Goal: Check status: Check status

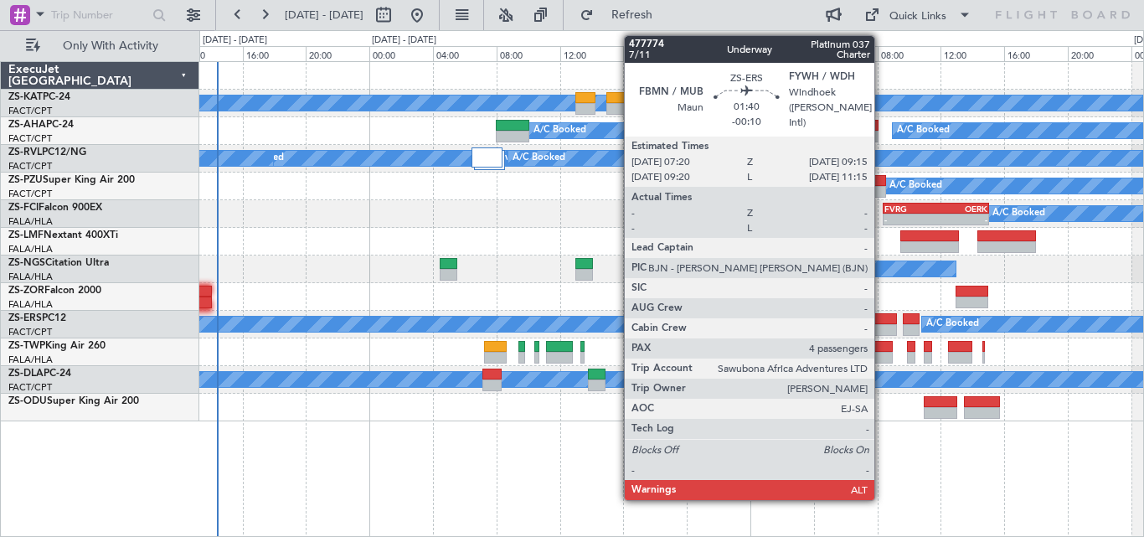
click at [882, 316] on div at bounding box center [881, 319] width 31 height 12
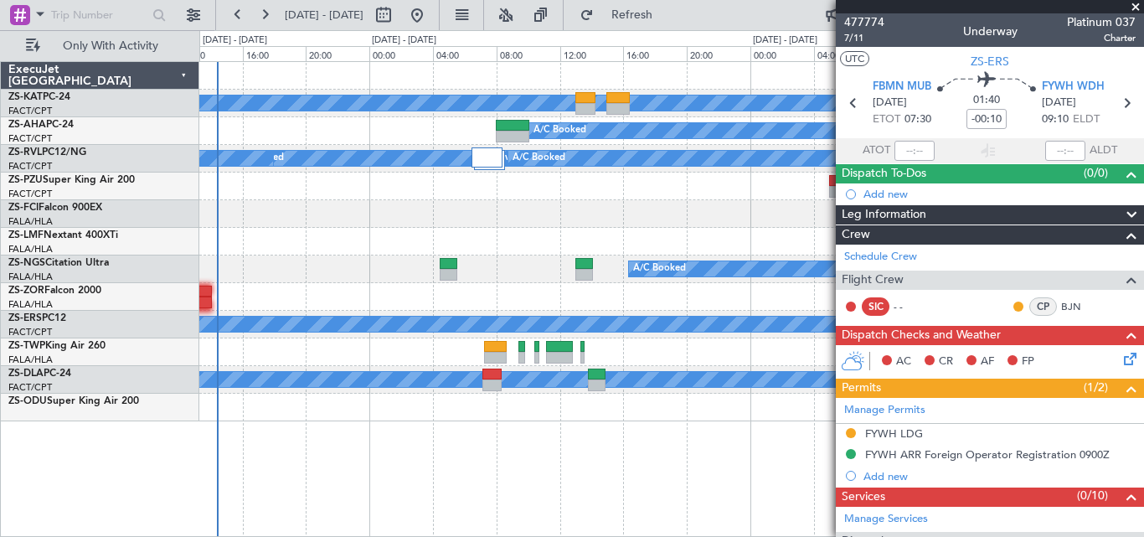
click at [1136, 7] on span at bounding box center [1135, 7] width 17 height 15
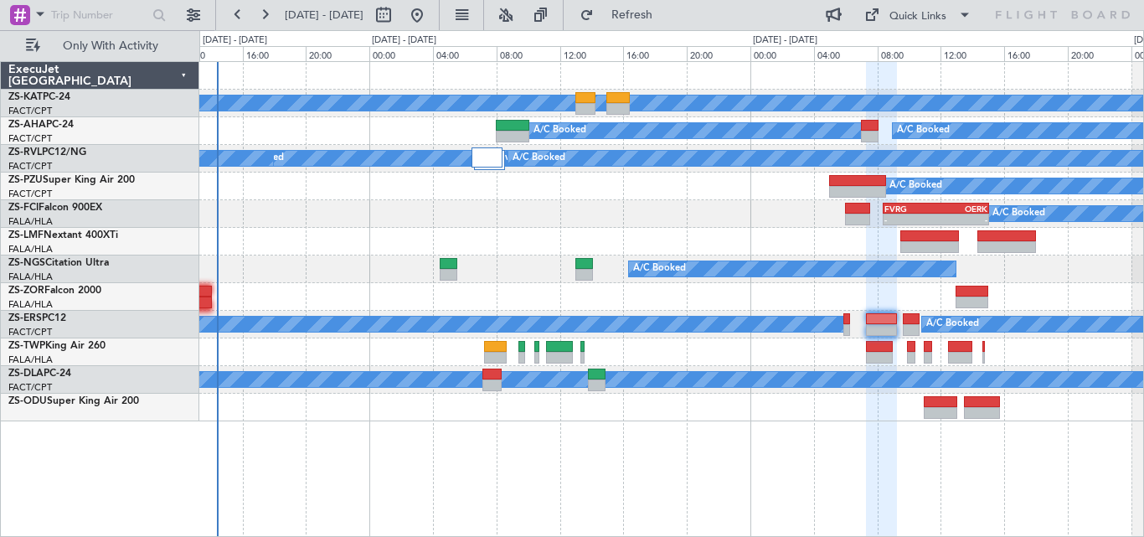
type input "0"
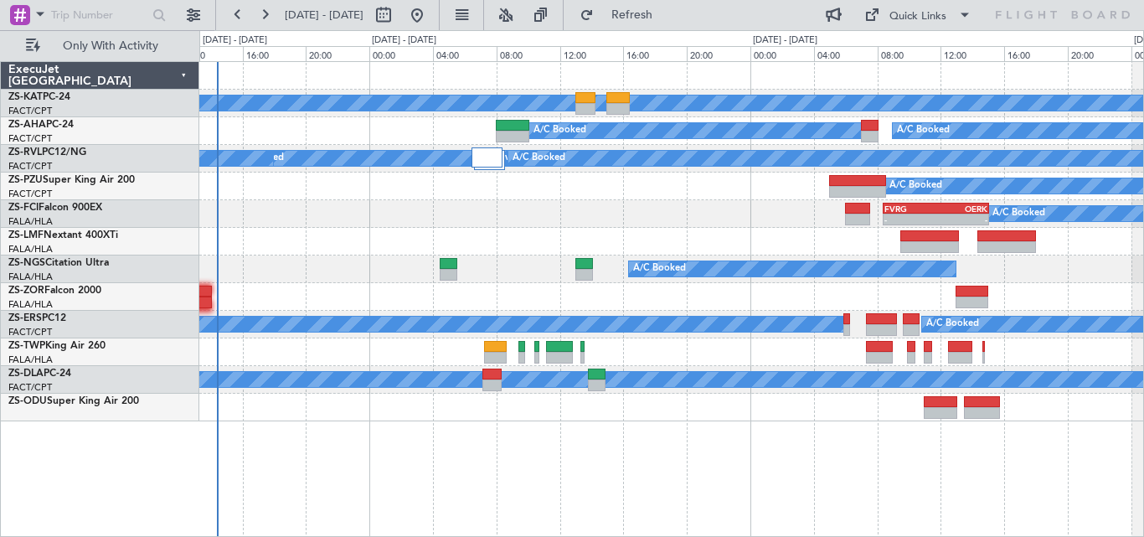
click at [645, 228] on div at bounding box center [671, 242] width 944 height 28
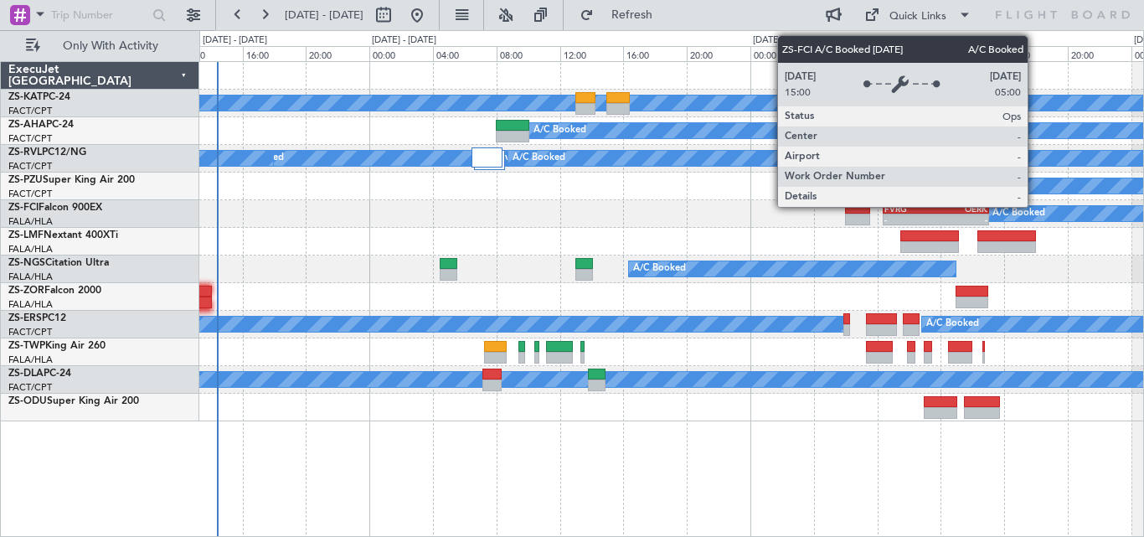
click at [0, 422] on html "[DATE] - [DATE] Refresh Quick Links Only With Activity A/C Unavailable A/C Book…" at bounding box center [572, 268] width 1144 height 537
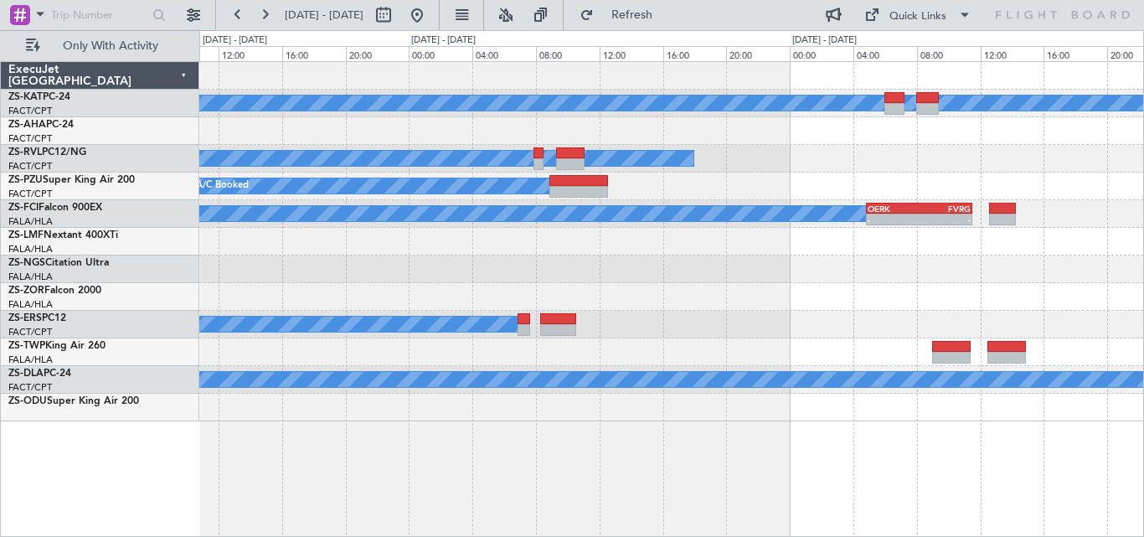
click at [159, 371] on div "A/C Unavailable A/C Booked A/C Unavailable A/C Booked A/C Booked A/C Booked A/C…" at bounding box center [572, 283] width 1144 height 507
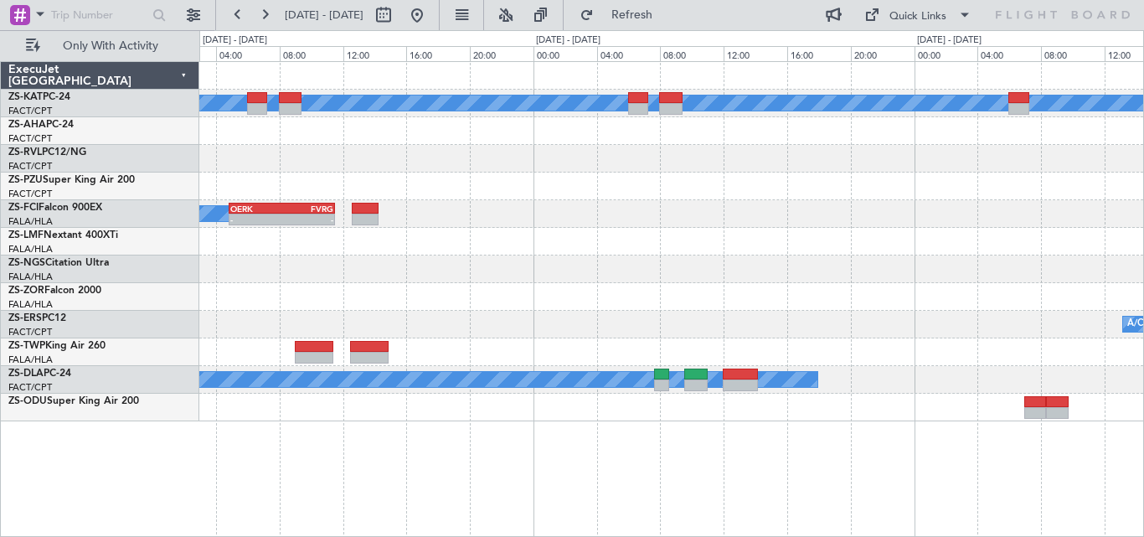
click at [277, 337] on div "A/C Unavailable A/C Unavailable A/C Booked - - OERK 04:50 Z FVRG 11:30 Z A/C Bo…" at bounding box center [671, 241] width 944 height 359
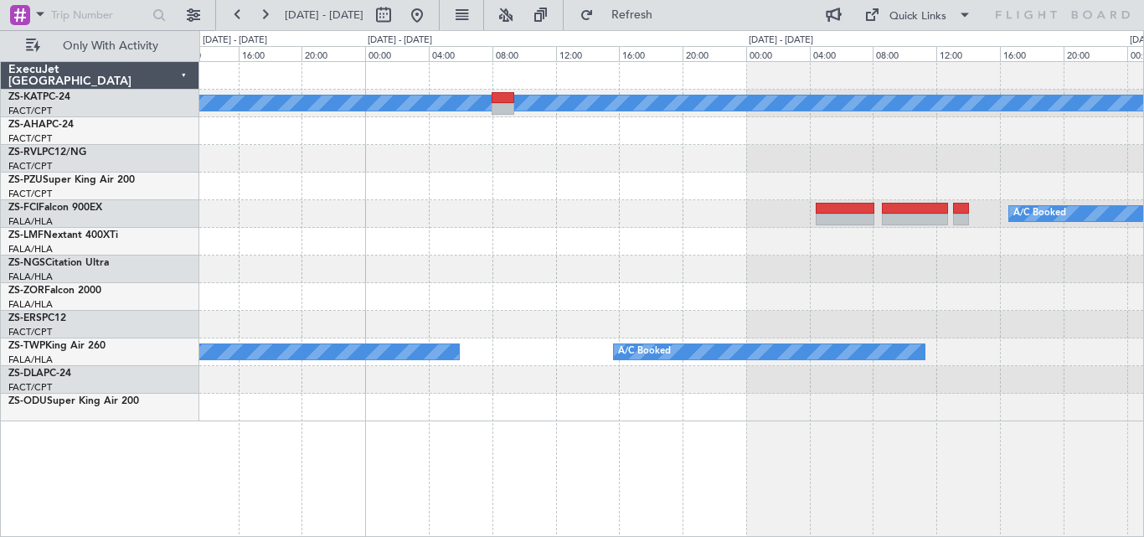
click at [282, 331] on div "A/C Unavailable A/C Booked A/C Booked A/C Booked A/C Booked A/C Booked A/C Book…" at bounding box center [671, 241] width 944 height 359
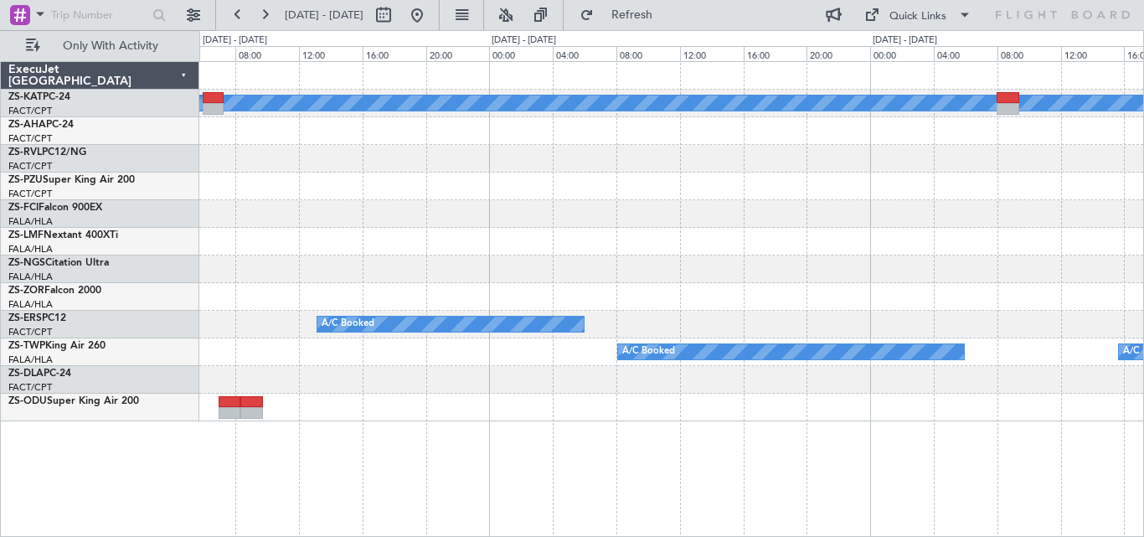
click at [1025, 262] on div "A/C Unavailable A/C Booked A/C Booked A/C Booked A/C Unavailable" at bounding box center [671, 241] width 944 height 359
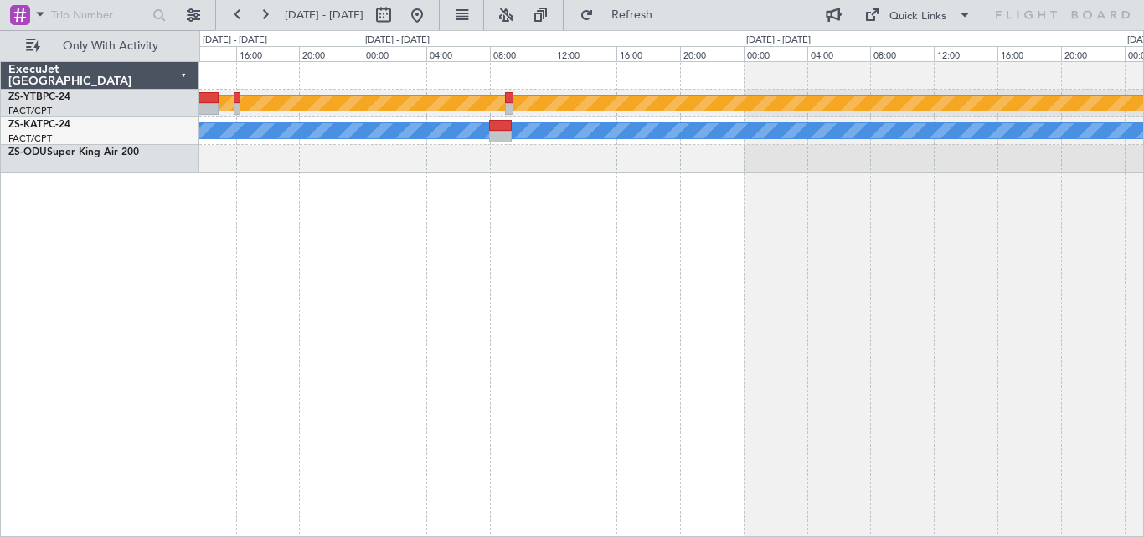
click at [152, 323] on div "Planned Maint Lanseria A/C Booked A/C Unavailable ExecuJet [GEOGRAPHIC_DATA] ZS…" at bounding box center [572, 283] width 1144 height 507
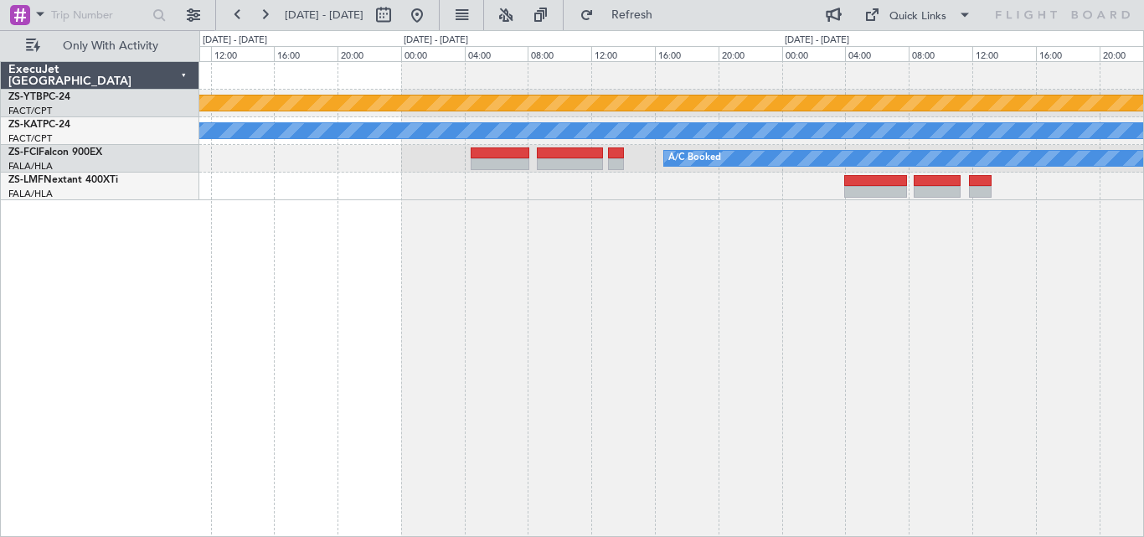
click at [293, 288] on div "Planned Maint Lanseria A/C Unavailable A/C Booked A/C Booked A/C Booked A/C Boo…" at bounding box center [671, 299] width 945 height 476
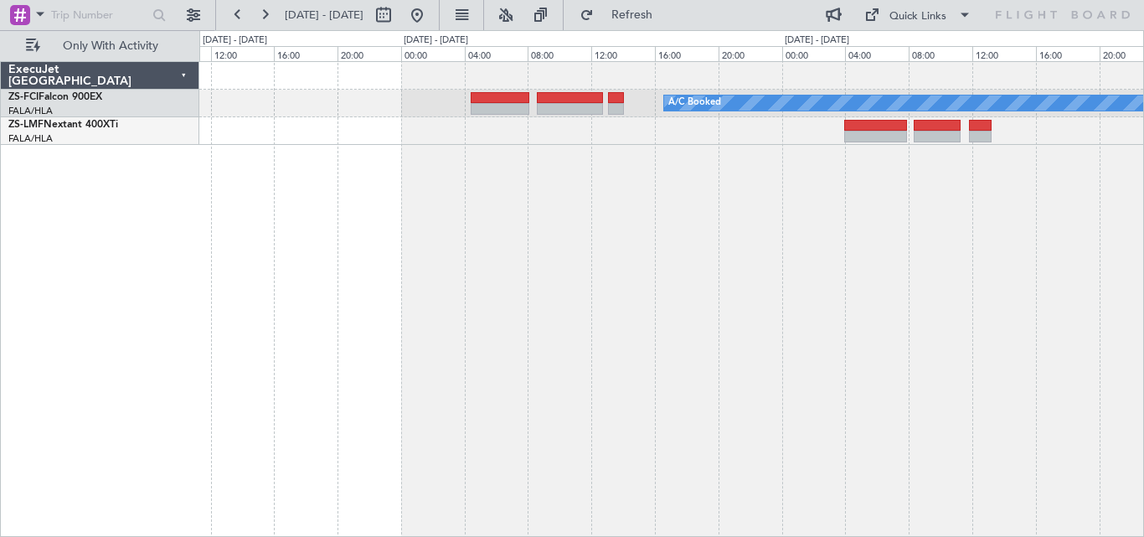
click at [724, 233] on div "A/C Booked A/C Booked A/C Booked A/C Booked A/C Booked" at bounding box center [671, 299] width 945 height 476
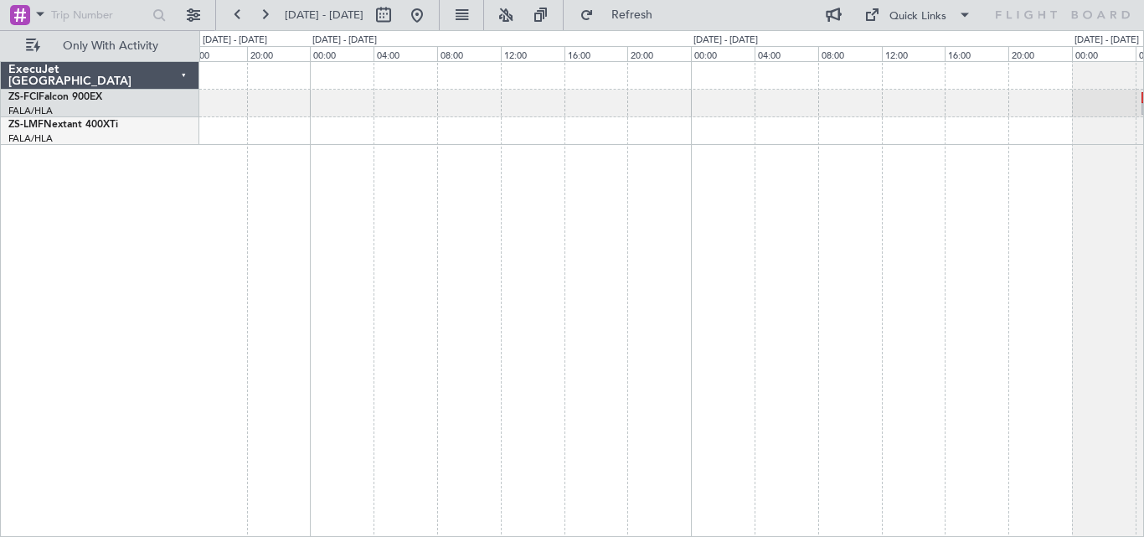
click at [979, 246] on div "A/C Booked A/C Booked A/C Booked" at bounding box center [671, 299] width 945 height 476
click at [1016, 269] on div "A/C Booked A/C Booked A/C Booked" at bounding box center [671, 299] width 945 height 476
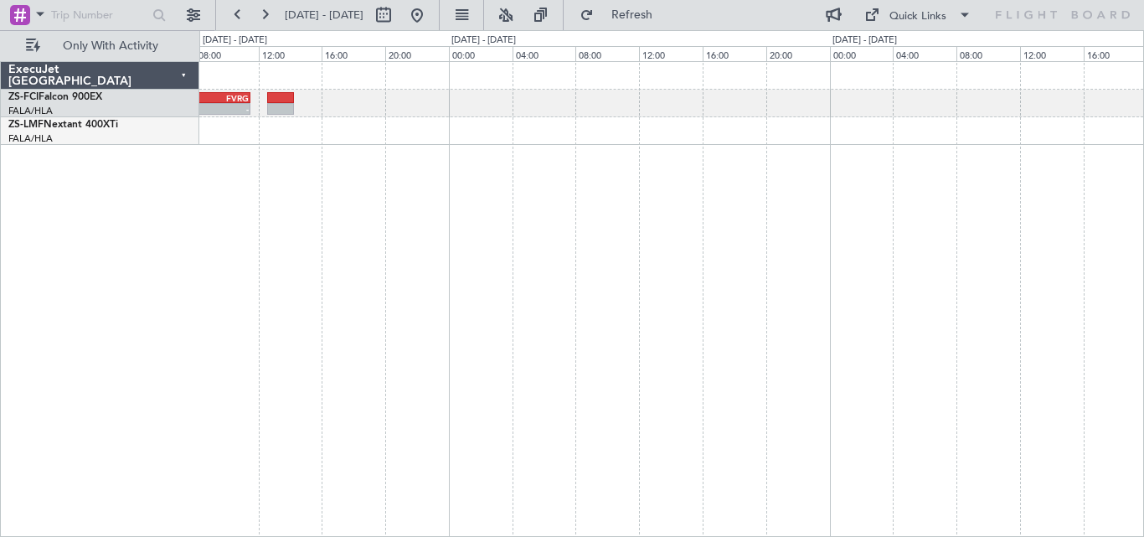
click at [1052, 255] on div "OERK 04:50 Z FVRG 11:30 Z - - A/C Booked" at bounding box center [671, 299] width 945 height 476
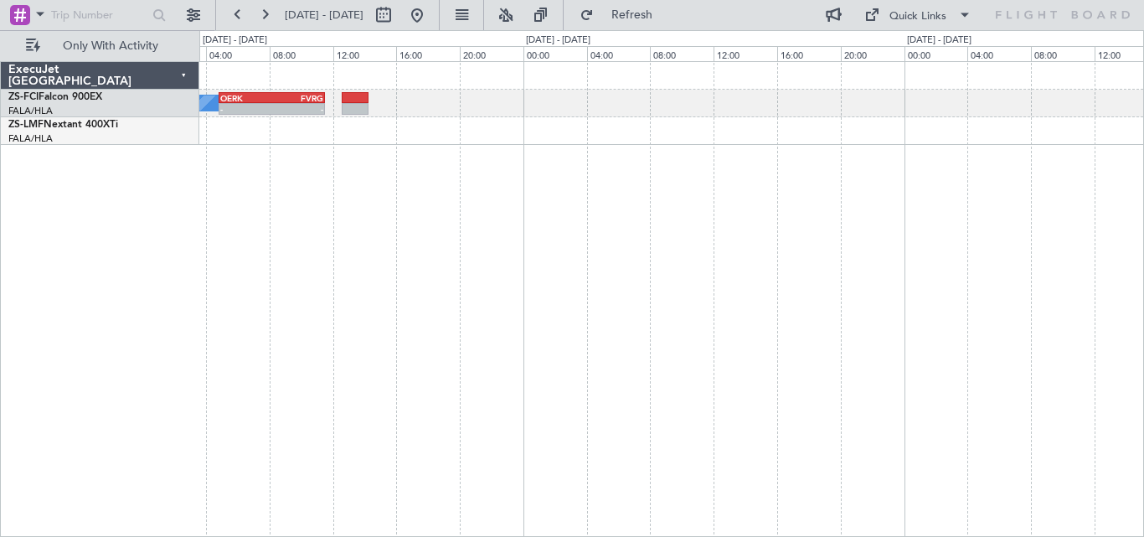
click at [956, 242] on div "OERK 04:50 Z FVRG 11:30 Z - - A/C Booked" at bounding box center [671, 299] width 945 height 476
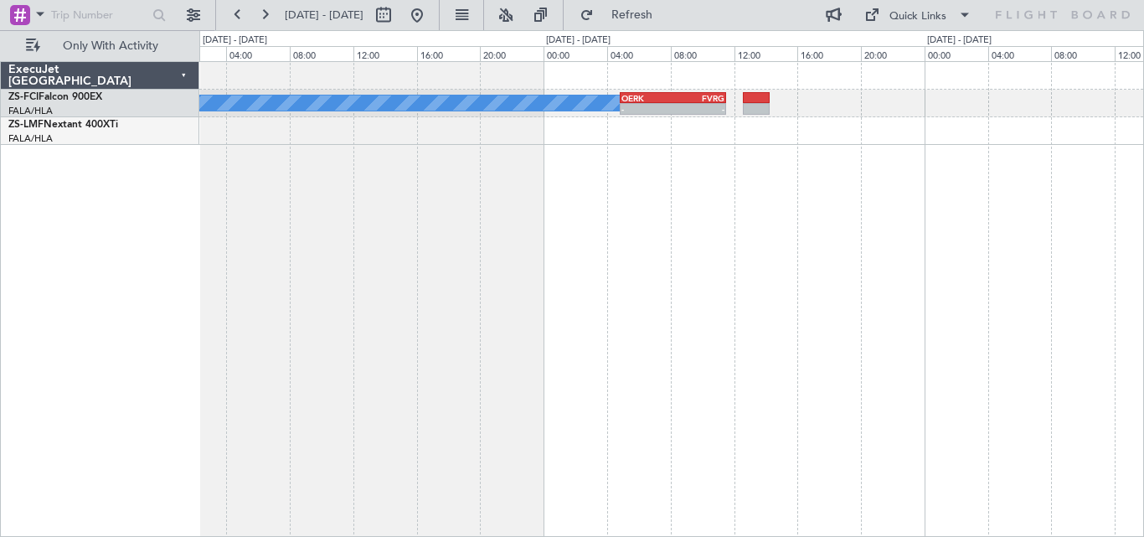
click at [801, 281] on div "OERK 04:50 Z FVRG 11:30 Z - - A/C Booked" at bounding box center [671, 299] width 945 height 476
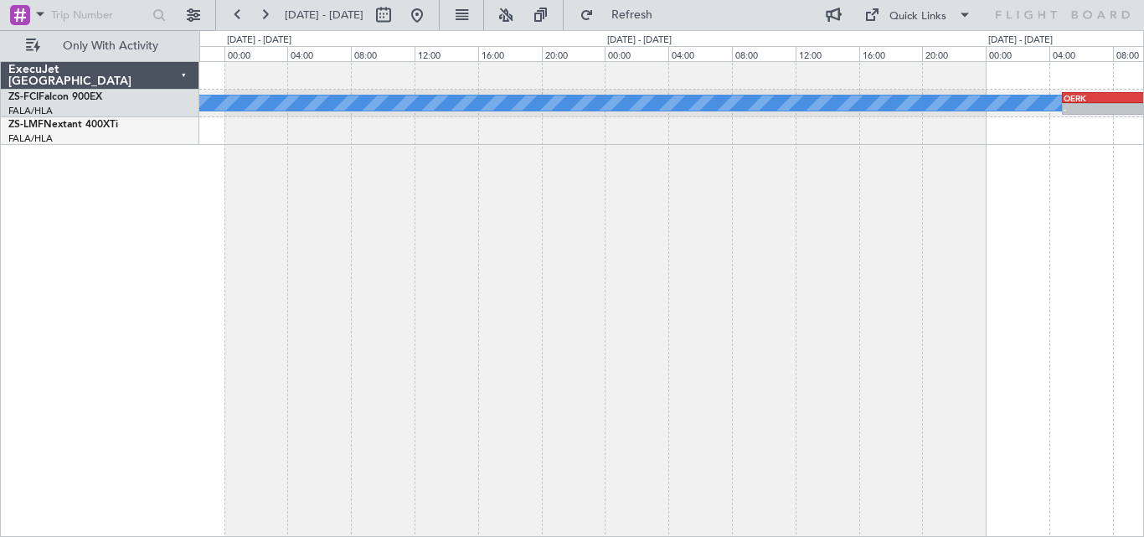
click at [992, 290] on div "OERK 04:50 Z FVRG 11:30 Z - - A/C Booked FVRG 08:25 Z OERK 15:05 Z - -" at bounding box center [671, 299] width 945 height 476
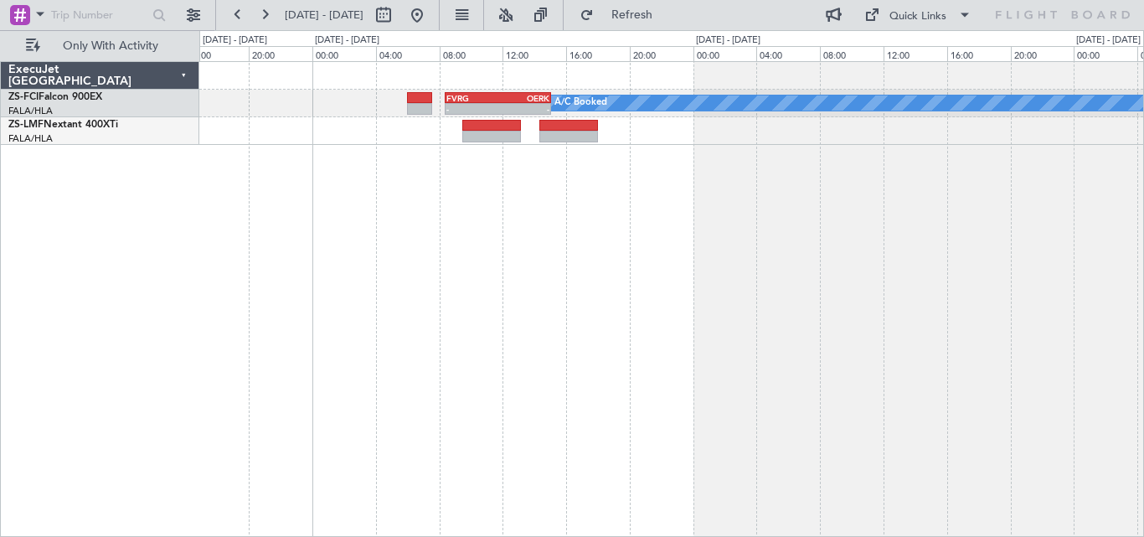
click at [1077, 278] on div "A/C Booked FVRG 08:25 Z OERK 15:05 Z - -" at bounding box center [671, 299] width 945 height 476
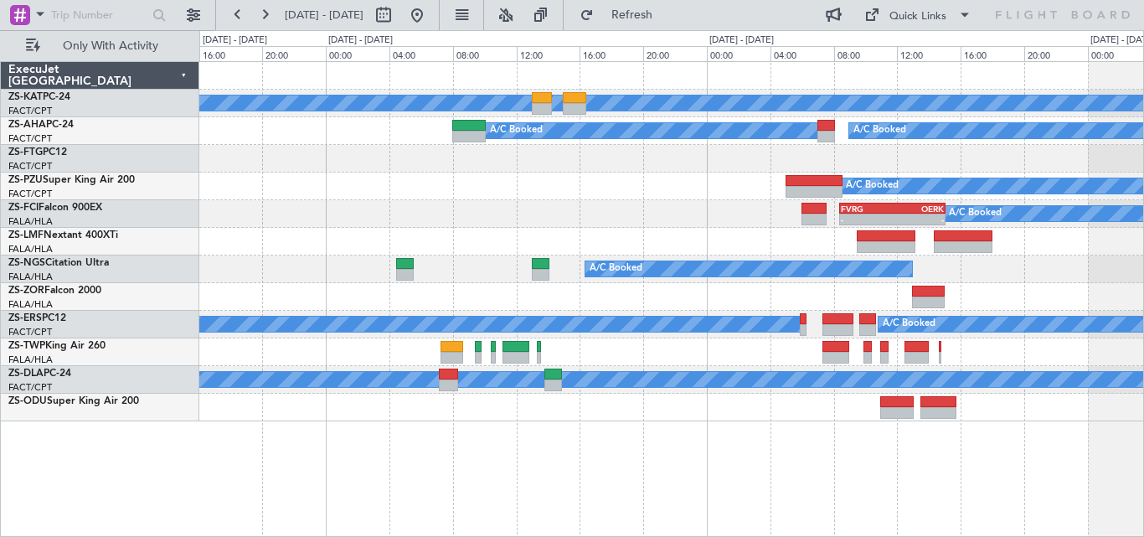
click at [1143, 280] on div "A/C Unavailable A/C Booked A/C Booked A/C Booked A/C Booked A/C Booked FVRG 08:…" at bounding box center [572, 283] width 1144 height 507
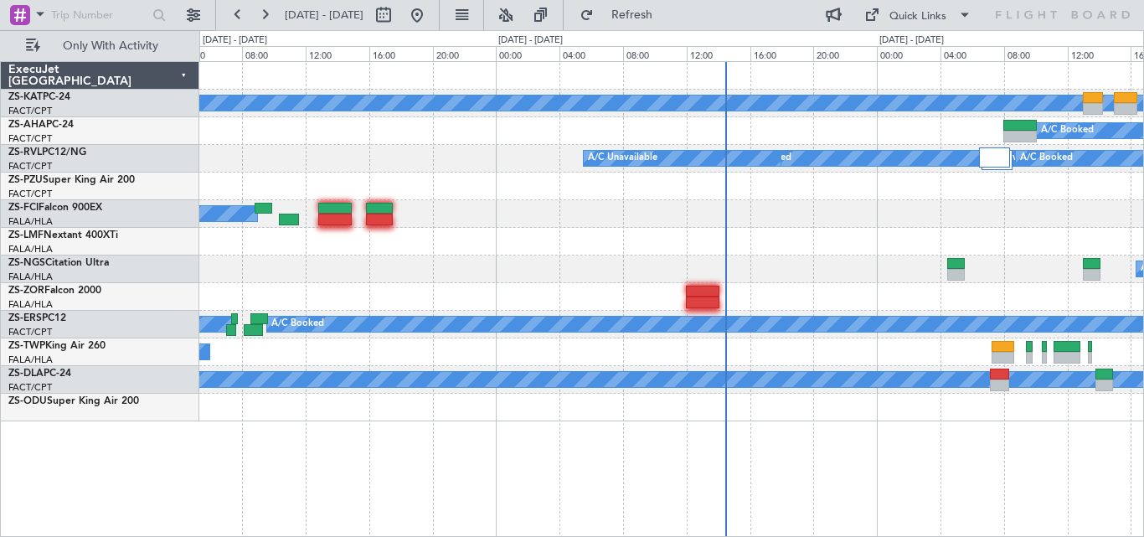
click at [1007, 293] on div at bounding box center [671, 297] width 944 height 28
